Goal: Task Accomplishment & Management: Use online tool/utility

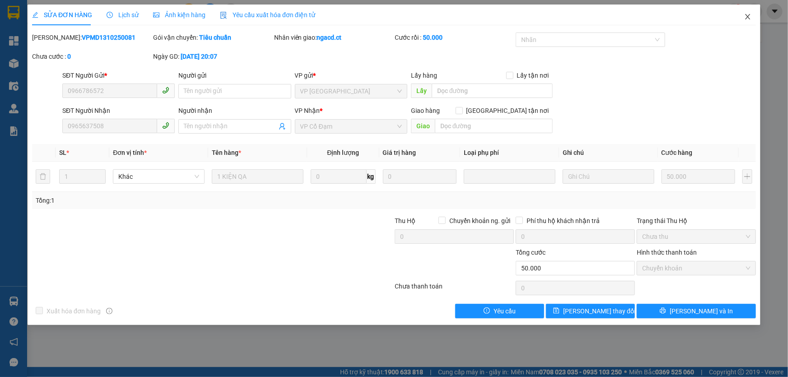
click at [748, 13] on icon "close" at bounding box center [747, 16] width 7 height 7
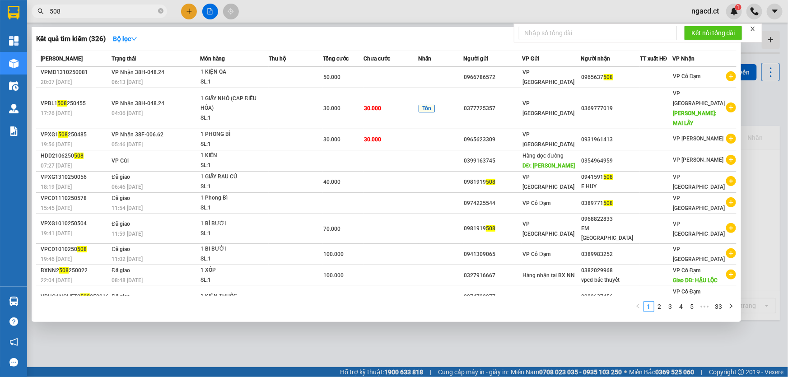
click at [114, 9] on input "508" at bounding box center [103, 11] width 107 height 10
type input "5"
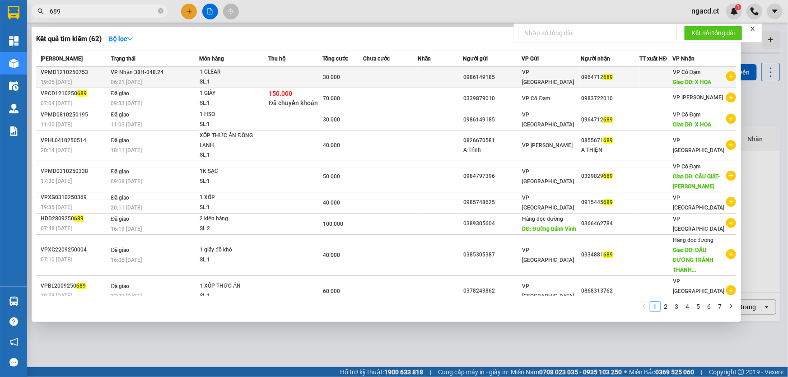
type input "689"
click at [239, 79] on div "SL: 1" at bounding box center [234, 82] width 68 height 10
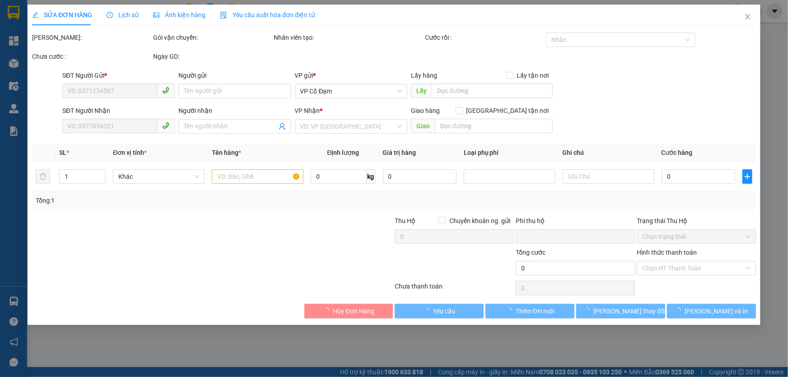
type input "0986149185"
type input "0964712689"
type input "X HOA"
type input "0"
type input "30.000"
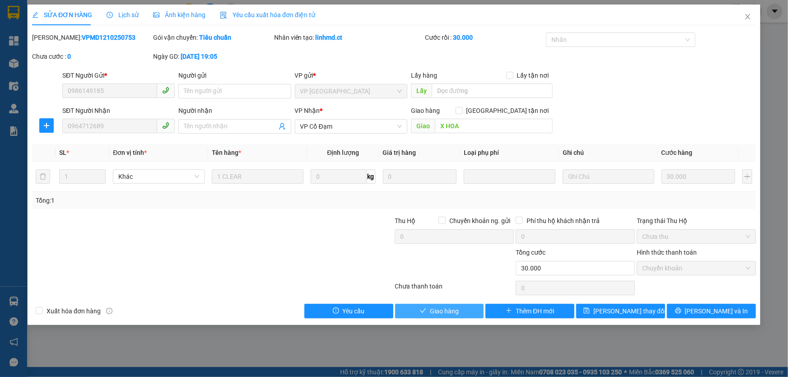
click at [460, 308] on button "Giao hàng" at bounding box center [439, 311] width 89 height 14
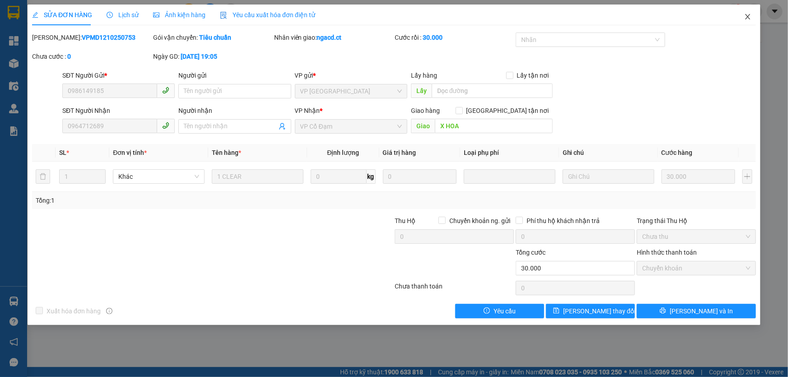
click at [748, 16] on icon "close" at bounding box center [747, 16] width 7 height 7
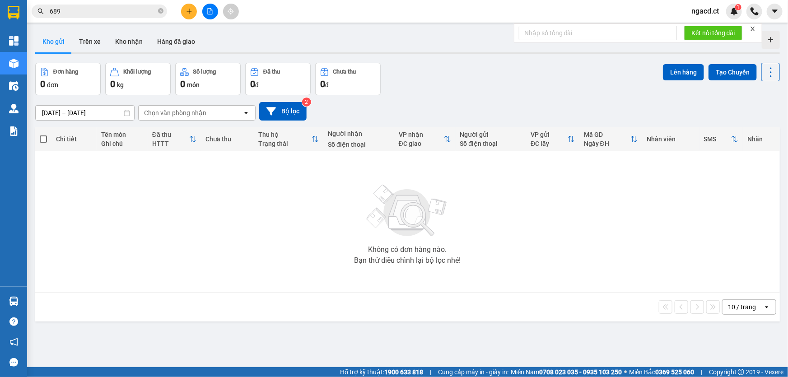
click at [701, 7] on span "ngacd.ct" at bounding box center [705, 10] width 42 height 11
click at [705, 26] on span "Đăng xuất" at bounding box center [718, 28] width 38 height 10
